Goal: Understand process/instructions: Learn how to perform a task or action

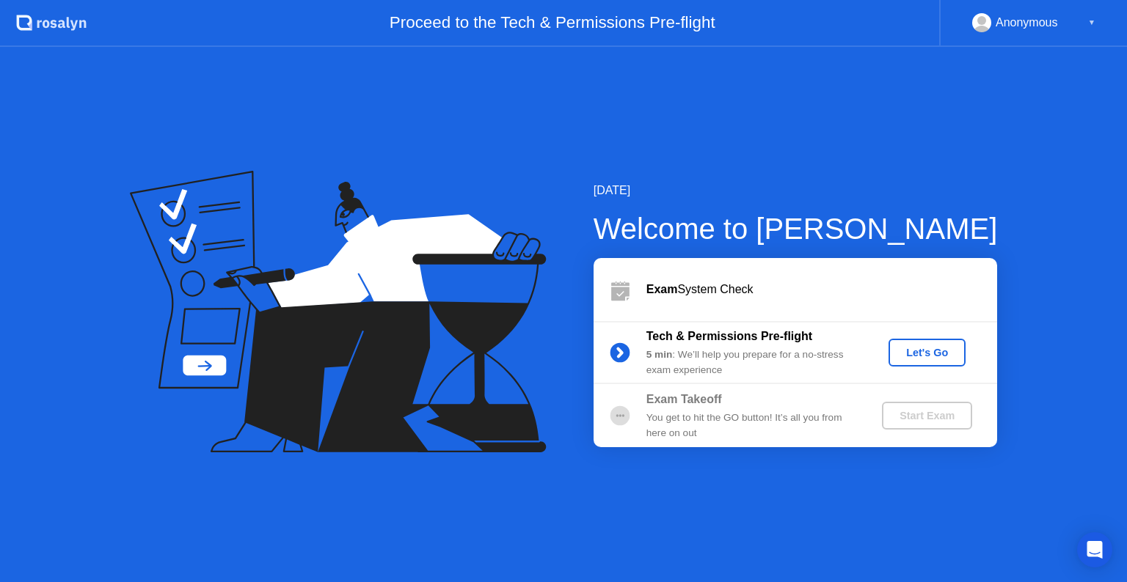
click at [905, 347] on div "Let's Go" at bounding box center [926, 353] width 65 height 12
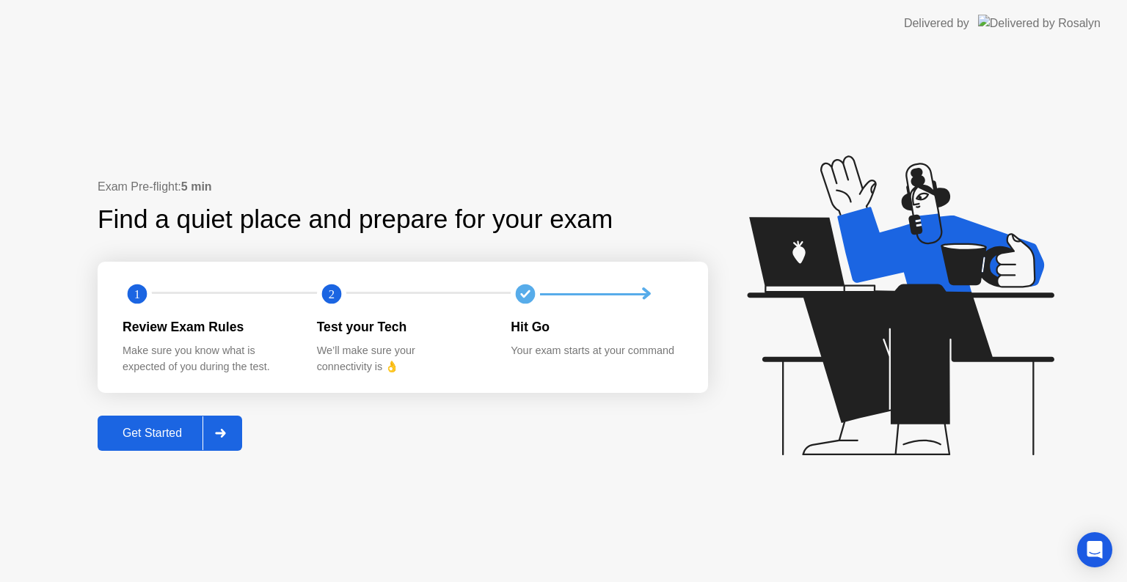
click at [235, 447] on div at bounding box center [219, 434] width 35 height 34
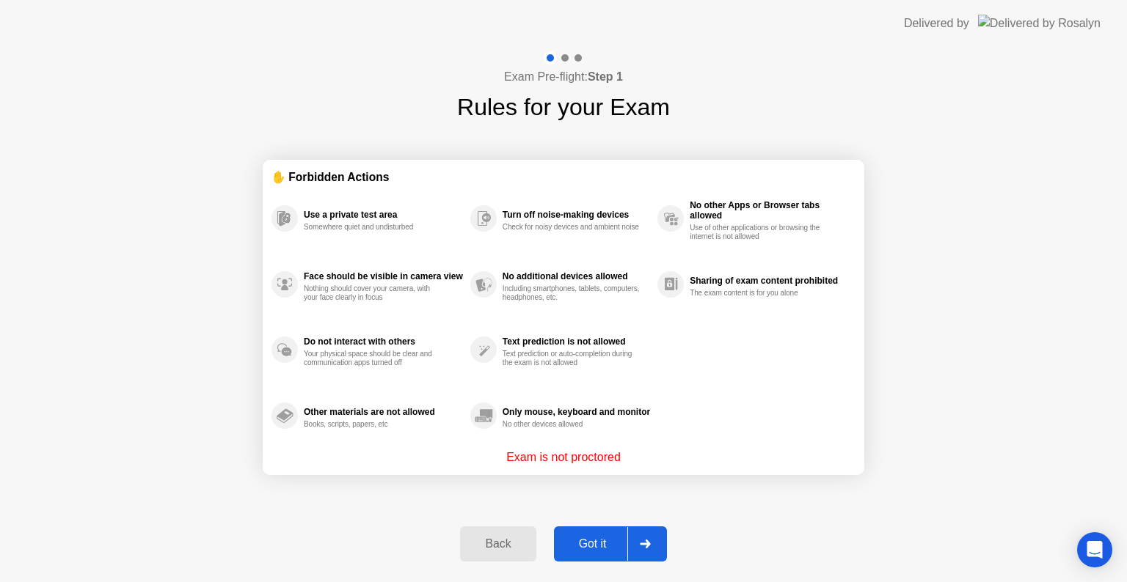
click at [624, 544] on div "Got it" at bounding box center [592, 544] width 69 height 13
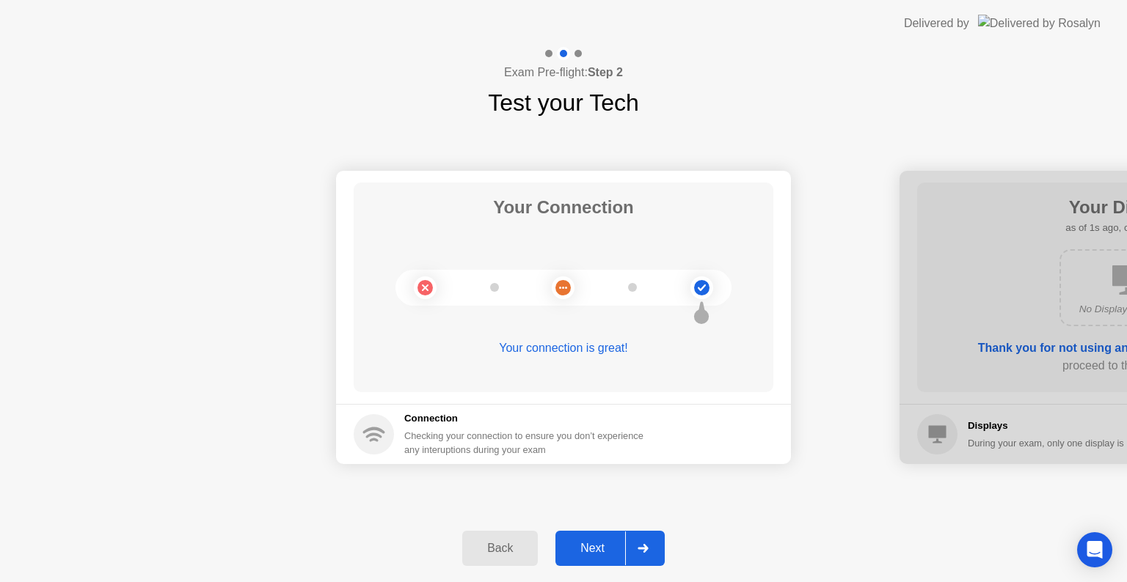
click at [624, 544] on div "Next" at bounding box center [592, 548] width 65 height 13
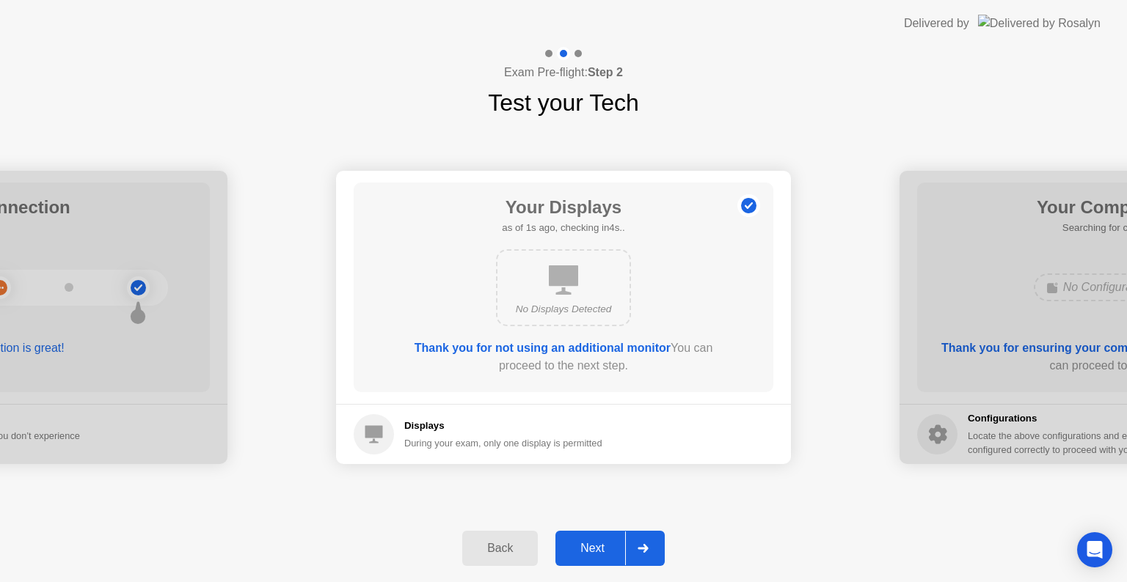
click at [624, 544] on div "Next" at bounding box center [592, 548] width 65 height 13
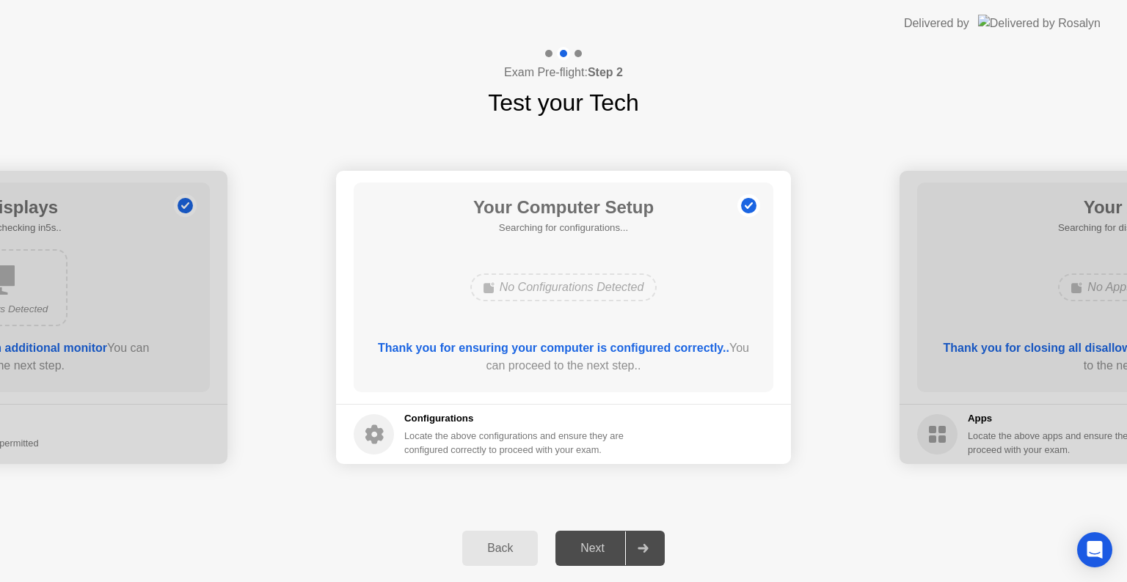
click at [624, 544] on div "Next" at bounding box center [592, 548] width 65 height 13
click at [647, 546] on icon at bounding box center [642, 548] width 11 height 9
click at [607, 546] on div "Next" at bounding box center [592, 548] width 65 height 13
click at [634, 543] on div at bounding box center [642, 549] width 35 height 34
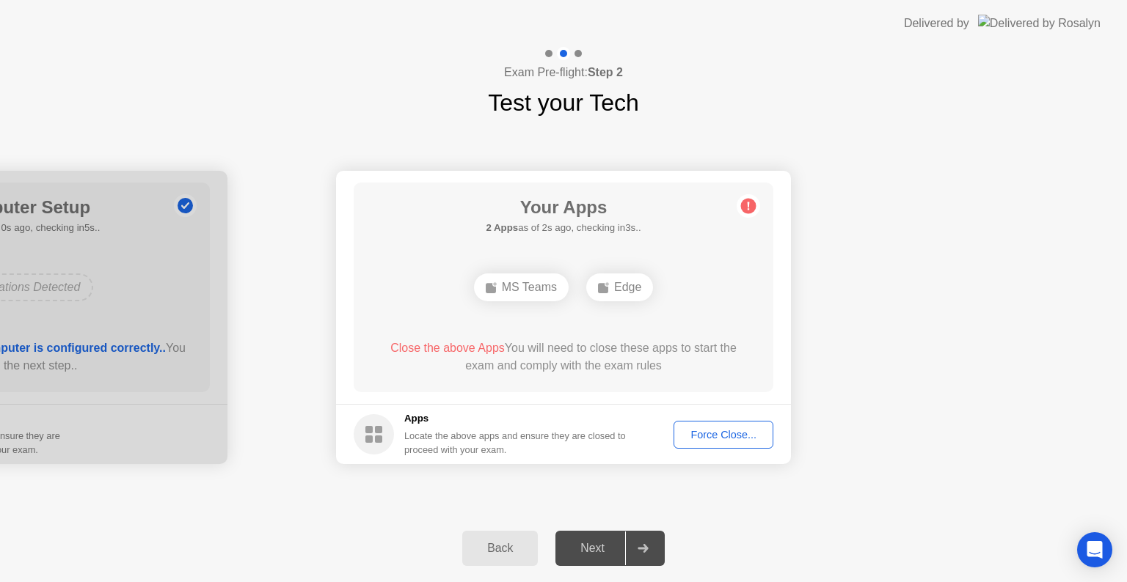
click at [753, 423] on button "Force Close..." at bounding box center [723, 435] width 100 height 28
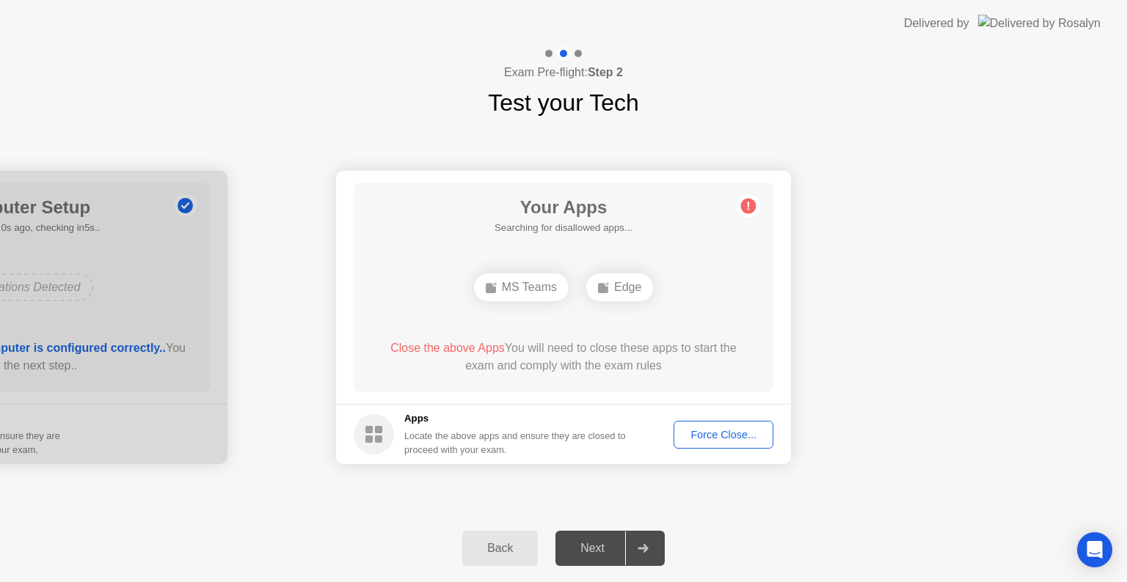
click at [750, 212] on circle at bounding box center [748, 206] width 15 height 15
click at [753, 443] on button "Force Close..." at bounding box center [723, 435] width 100 height 28
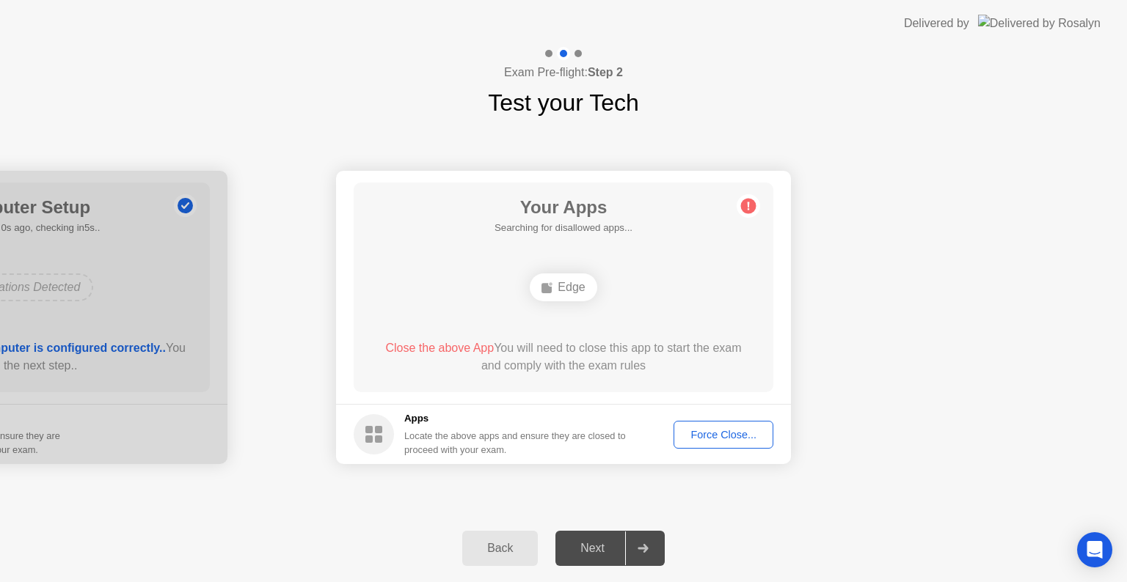
click at [717, 429] on div "Force Close..." at bounding box center [723, 435] width 89 height 12
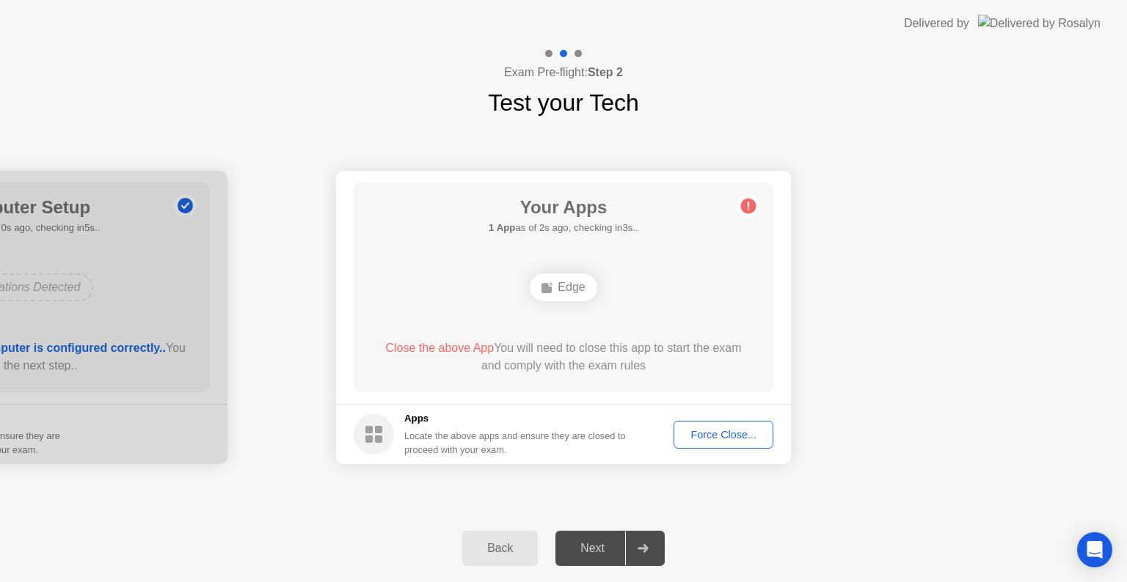
click at [470, 358] on div "Close the above App You will need to close this app to start the exam and compl…" at bounding box center [564, 357] width 378 height 35
drag, startPoint x: 470, startPoint y: 358, endPoint x: 648, endPoint y: 361, distance: 177.5
click at [648, 361] on div "Close the above App You will need to close this app to start the exam and compl…" at bounding box center [564, 357] width 378 height 35
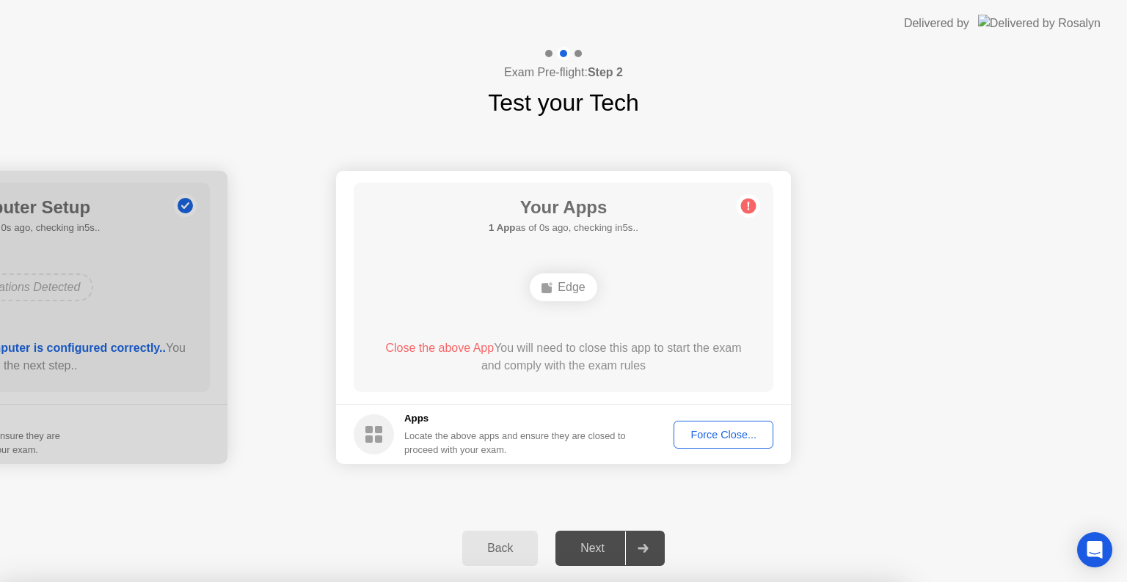
drag, startPoint x: 591, startPoint y: 237, endPoint x: 531, endPoint y: 317, distance: 100.1
drag, startPoint x: 646, startPoint y: 315, endPoint x: 601, endPoint y: 323, distance: 46.2
